Goal: Information Seeking & Learning: Understand process/instructions

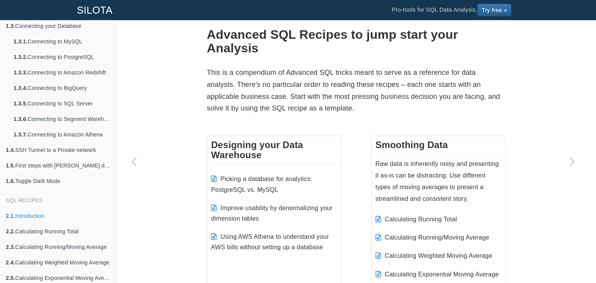
scroll to position [92, 0]
click at [51, 120] on link "1.3.6. Connecting to Segment Warehouse" at bounding box center [62, 119] width 108 height 16
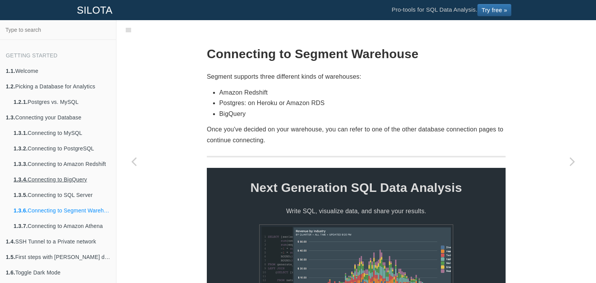
scroll to position [92, 0]
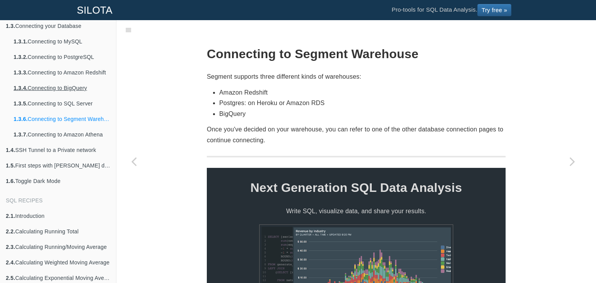
click at [59, 85] on link "1.3.4. Connecting to BigQuery" at bounding box center [62, 88] width 108 height 16
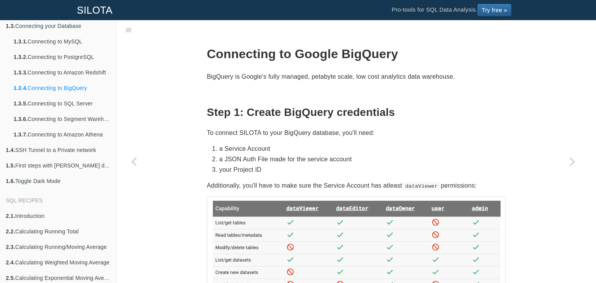
scroll to position [129, 0]
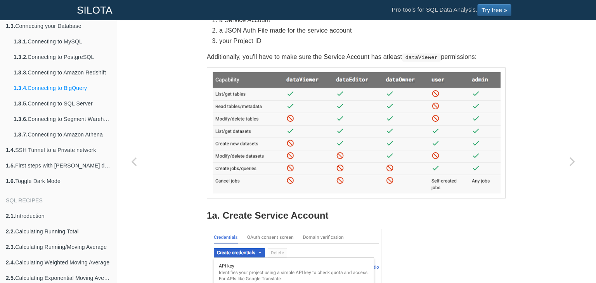
click at [307, 55] on p "Additionally, you'll have to make sure the Service Account has atleast dataView…" at bounding box center [356, 57] width 299 height 10
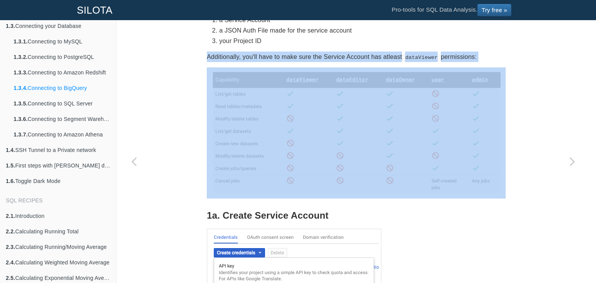
click at [307, 55] on p "Additionally, you'll have to make sure the Service Account has atleast dataView…" at bounding box center [356, 57] width 299 height 10
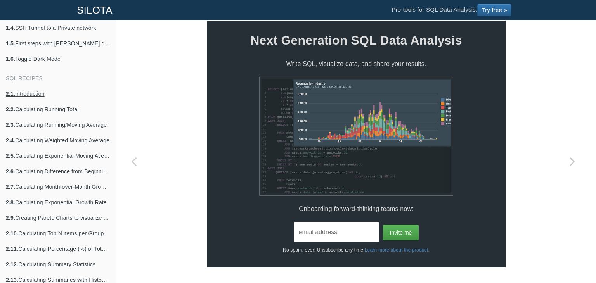
scroll to position [278, 0]
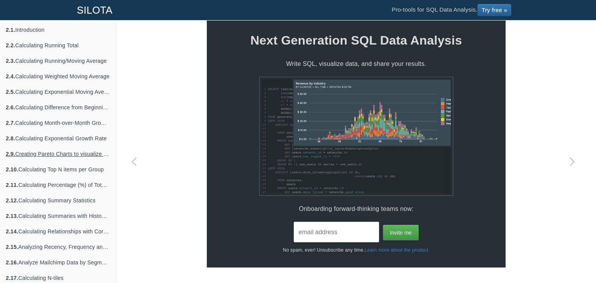
click at [50, 160] on link "2.9. Creating Pareto Charts to visualize the 80/20 principle" at bounding box center [58, 154] width 116 height 16
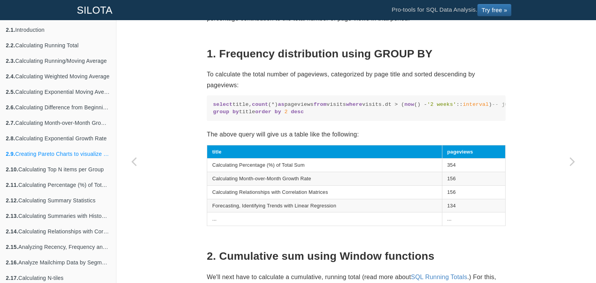
scroll to position [442, 0]
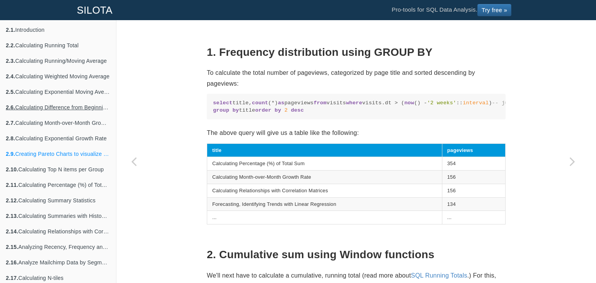
click at [63, 106] on link "2.6. Calculating Difference from Beginning Row" at bounding box center [58, 108] width 116 height 16
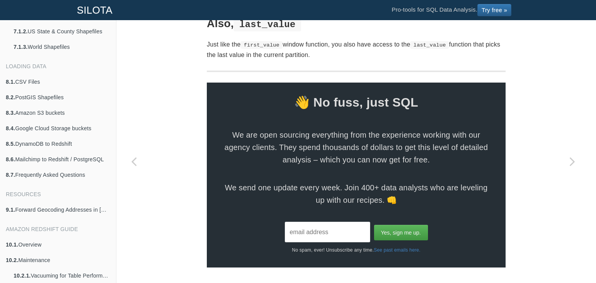
scroll to position [1444, 0]
click at [40, 111] on link "8.3. Amazon S3 buckets" at bounding box center [58, 113] width 116 height 16
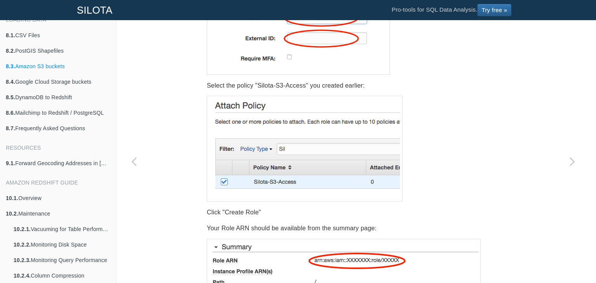
scroll to position [1586, 0]
